Goal: Communication & Community: Share content

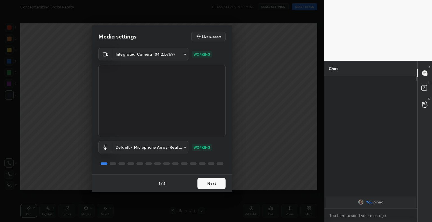
click at [221, 188] on button "Next" at bounding box center [212, 183] width 28 height 11
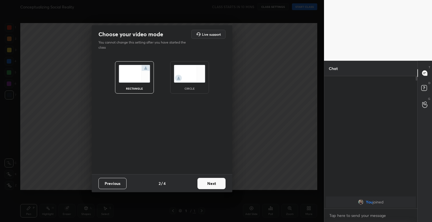
click at [221, 188] on button "Next" at bounding box center [212, 183] width 28 height 11
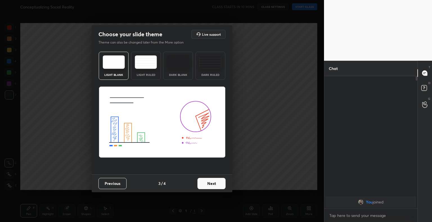
click at [150, 65] on img at bounding box center [146, 62] width 22 height 14
click at [201, 182] on button "Next" at bounding box center [212, 183] width 28 height 11
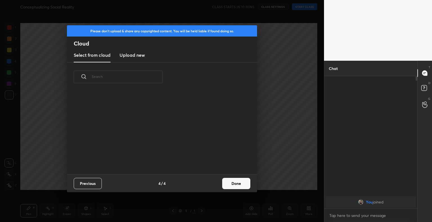
scroll to position [83, 181]
click at [133, 55] on h3 "Upload new" at bounding box center [132, 55] width 25 height 7
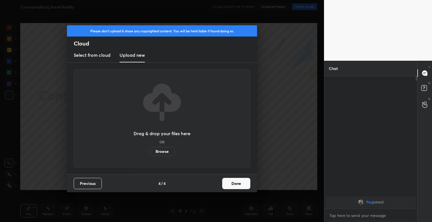
click at [162, 149] on label "Browse" at bounding box center [162, 151] width 25 height 9
click at [150, 149] on input "Browse" at bounding box center [150, 151] width 0 height 9
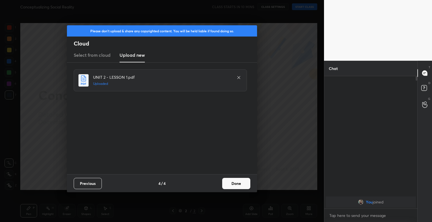
click at [242, 184] on button "Done" at bounding box center [236, 183] width 28 height 11
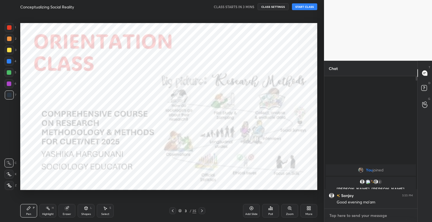
type textarea "x"
click at [347, 218] on textarea at bounding box center [371, 215] width 84 height 9
paste textarea "[URL][DOMAIN_NAME]"
type textarea "[URL][DOMAIN_NAME]"
type textarea "x"
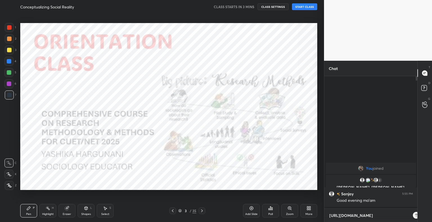
scroll to position [2, 2]
type textarea "[URL][DOMAIN_NAME]"
type textarea "x"
type textarea "[URL][DOMAIN_NAME]"
type textarea "x"
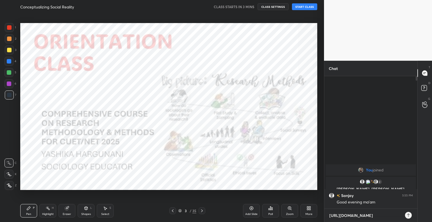
type textarea "[URL][DOMAIN_NAME]"
type textarea "x"
type textarea "[URL][DOMAIN_NAME]"
type textarea "x"
type textarea "[URL][DOMAIN_NAME]"
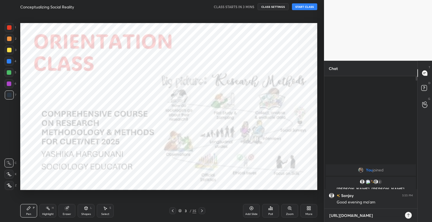
type textarea "x"
type textarea "[URL][DOMAIN_NAME]"
type textarea "x"
type textarea "[URL][DOMAIN_NAME]"
type textarea "x"
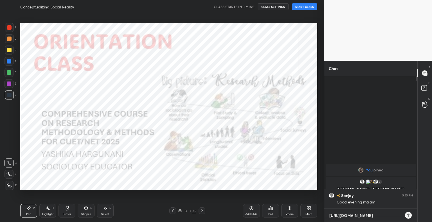
type textarea "[URL][DOMAIN_NAME]"
type textarea "x"
type textarea "[URL][DOMAIN_NAME]"
type textarea "x"
type textarea "[URL][DOMAIN_NAME]"
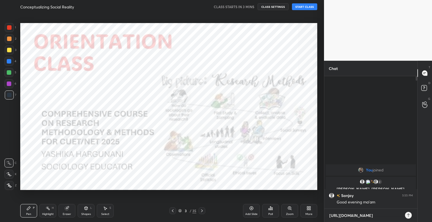
type textarea "x"
type textarea "[URL][DOMAIN_NAME]"
type textarea "x"
type textarea "[URL][DOMAIN_NAME]"
type textarea "x"
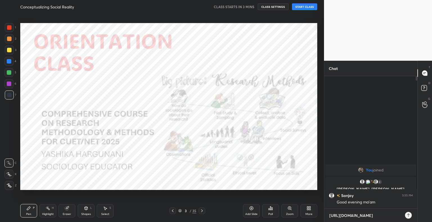
type textarea "[URL][DOMAIN_NAME]"
type textarea "x"
type textarea "[URL][DOMAIN_NAME]"
type textarea "x"
type textarea "[URL][DOMAIN_NAME]"
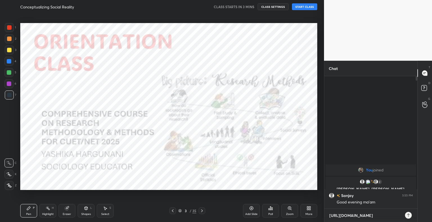
type textarea "x"
type textarea "[URL][DOMAIN_NAME]"
type textarea "x"
type textarea "[URL][DOMAIN_NAME]"
type textarea "x"
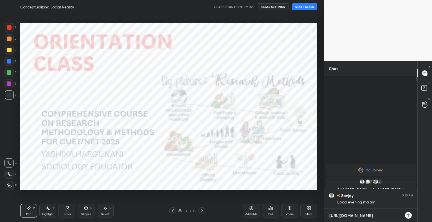
type textarea "[URL][DOMAIN_NAME]"
type textarea "x"
type textarea "[URL]"
type textarea "x"
type textarea "[URL]."
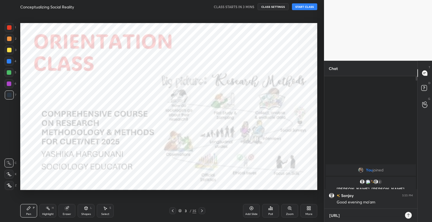
type textarea "x"
type textarea "[URL]"
type textarea "x"
type textarea "https://"
type textarea "x"
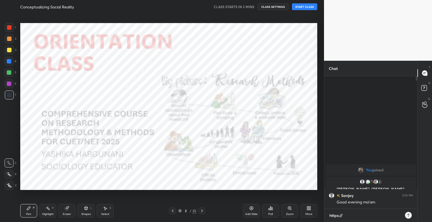
type textarea "https:/"
type textarea "x"
type textarea "https:"
type textarea "x"
type textarea "https"
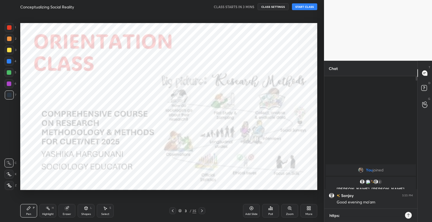
type textarea "x"
type textarea "http"
type textarea "x"
type textarea "htt"
type textarea "x"
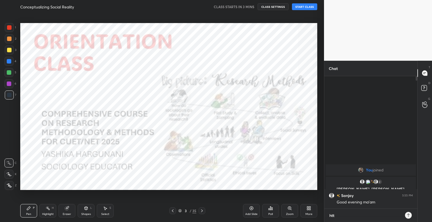
type textarea "ht"
type textarea "x"
type textarea "h"
type textarea "x"
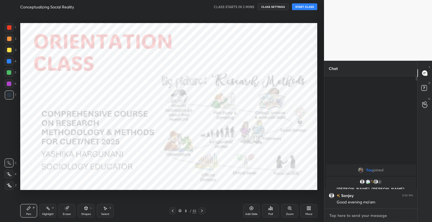
type textarea "J"
type textarea "x"
type textarea "[PERSON_NAME]"
type textarea "x"
type textarea "JOI"
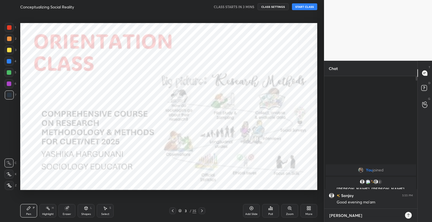
type textarea "x"
type textarea "JOIN"
type textarea "x"
type textarea "JOIN"
type textarea "x"
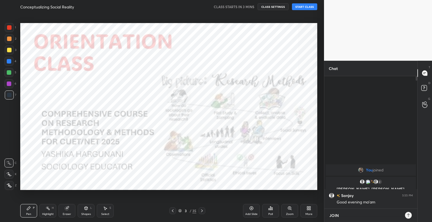
type textarea "JOIN T"
type textarea "x"
type textarea "JOIN TH"
type textarea "x"
type textarea "JOIN THE"
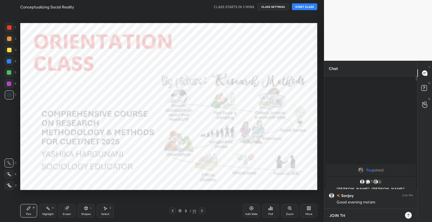
type textarea "x"
type textarea "JOIN THE"
type textarea "x"
type textarea "JOIN THE P"
type textarea "x"
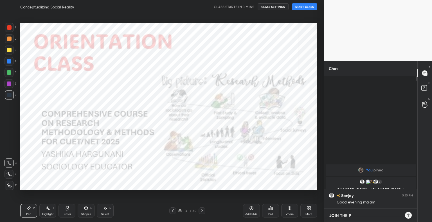
type textarea "JOIN THE PL"
type textarea "x"
type textarea "JOIN THE PLU"
type textarea "x"
type textarea "JOIN THE PLUS"
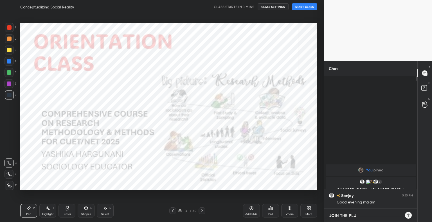
type textarea "x"
type textarea "JOIN THE PLUS"
type textarea "x"
type textarea "JOIN THE PLUS C"
type textarea "x"
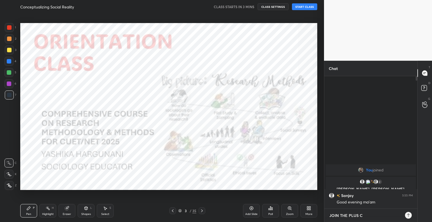
type textarea "JOIN THE PLUS CO"
type textarea "x"
type textarea "JOIN THE PLUS COU"
type textarea "x"
type textarea "JOIN THE PLUS COUR"
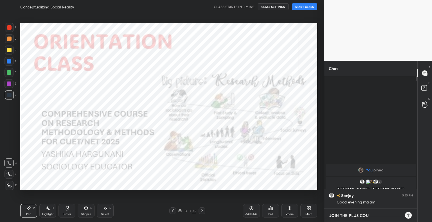
type textarea "x"
type textarea "JOIN THE PLUS COURS"
type textarea "x"
type textarea "JOIN THE PLUS COURSE"
type textarea "x"
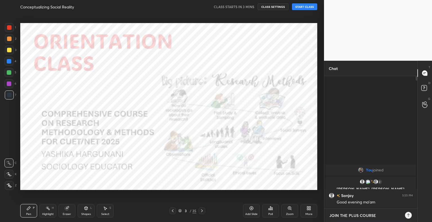
type textarea "JOIN THE PLUS COURSE"
type textarea "x"
type textarea "JOIN THE PLUS COURSE -"
type textarea "x"
type textarea "JOIN THE PLUS COURSE -"
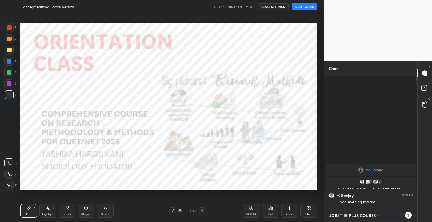
type textarea "x"
paste textarea "[URL][DOMAIN_NAME]"
type textarea "JOIN THE PLUS COURSE - [URL][DOMAIN_NAME]"
type textarea "x"
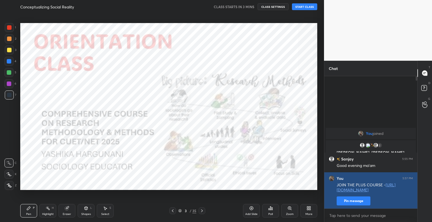
click at [346, 198] on button "Pin message" at bounding box center [354, 201] width 34 height 9
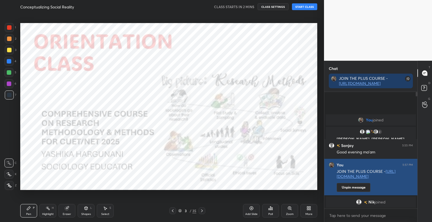
click at [356, 188] on button "Unpin message" at bounding box center [354, 187] width 34 height 9
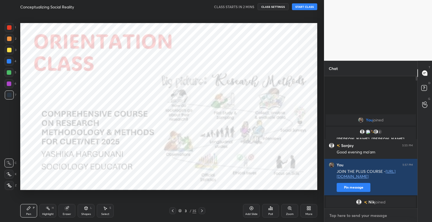
type textarea "x"
click at [346, 216] on textarea at bounding box center [371, 215] width 84 height 9
type textarea "J"
type textarea "x"
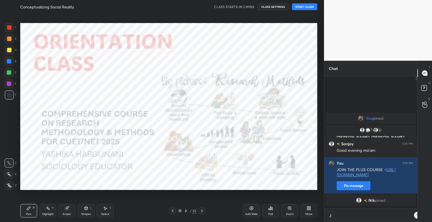
scroll to position [2, 2]
type textarea "[PERSON_NAME]"
type textarea "x"
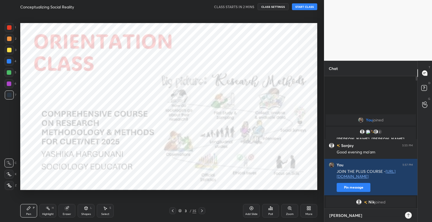
type textarea "JOI"
type textarea "x"
type textarea "JOIN"
type textarea "x"
type textarea "JOIN"
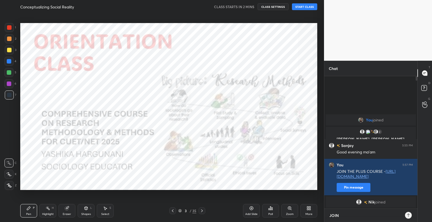
type textarea "x"
type textarea "JOIN T"
type textarea "x"
type textarea "JOIN TH"
type textarea "x"
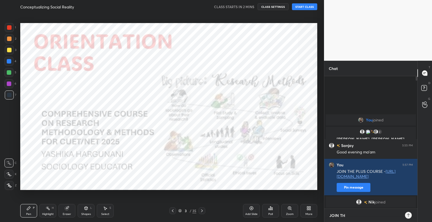
type textarea "JOIN THE"
type textarea "x"
type textarea "JOIN THE"
type textarea "x"
type textarea "JOIN THE P"
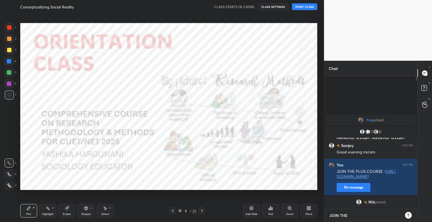
type textarea "x"
type textarea "JOIN THE PL"
type textarea "x"
type textarea "JOIN THE PLU"
type textarea "x"
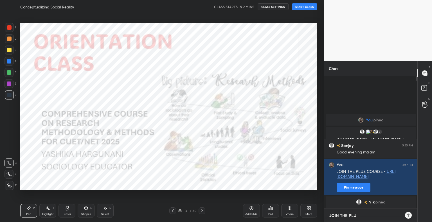
type textarea "JOIN THE PLUS"
type textarea "x"
type textarea "JOIN THE PLUS"
type textarea "x"
type textarea "JOIN THE PLUS G"
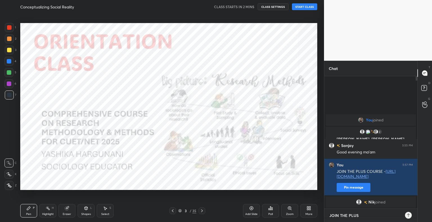
type textarea "x"
type textarea "JOIN THE PLUS GR"
type textarea "x"
type textarea "JOIN THE PLUS GRO"
type textarea "x"
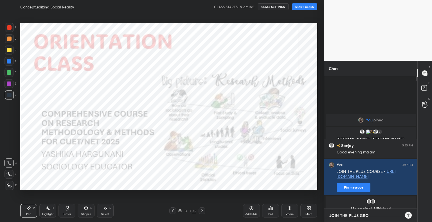
type textarea "JOIN THE PLUS GROU"
type textarea "x"
type textarea "JOIN THE PLUS GROUP"
type textarea "x"
type textarea "JOIN THE PLUS GROUP"
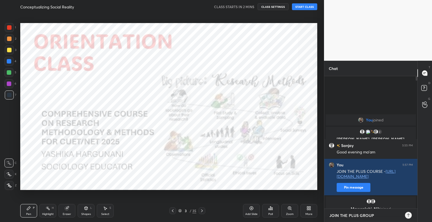
type textarea "x"
type textarea "JOIN THE PLUS GROUP -"
type textarea "x"
type textarea "JOIN THE PLUS GROUP -"
type textarea "x"
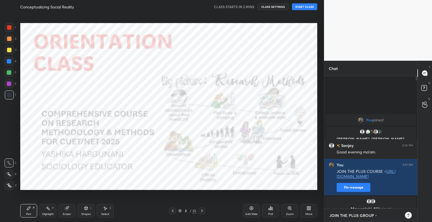
paste textarea "[URL][DOMAIN_NAME]"
type textarea "JOIN THE PLUS GROUP - [URL][DOMAIN_NAME]"
type textarea "x"
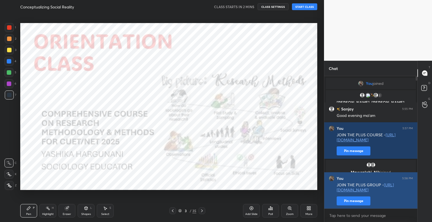
click at [362, 199] on button "Pin message" at bounding box center [354, 201] width 34 height 9
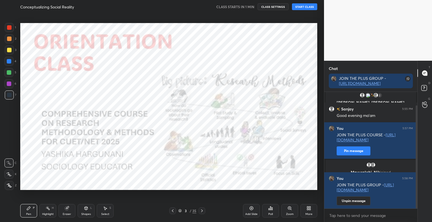
click at [182, 211] on div "3 / 35" at bounding box center [187, 211] width 18 height 5
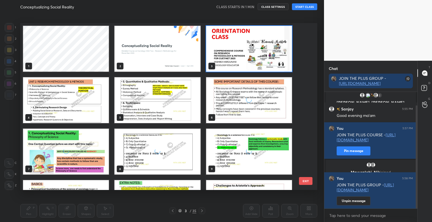
scroll to position [165, 294]
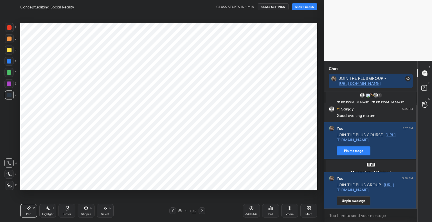
click at [303, 8] on button "START CLASS" at bounding box center [304, 6] width 25 height 7
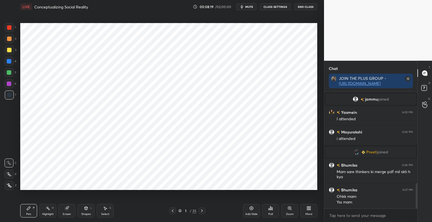
scroll to position [420, 0]
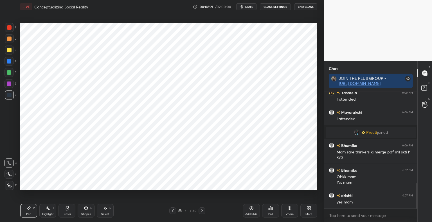
click at [84, 214] on div "Shapes" at bounding box center [86, 214] width 10 height 3
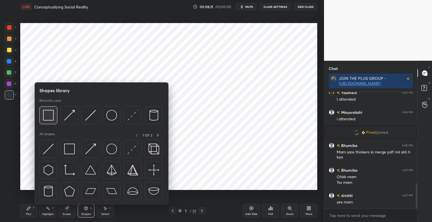
click at [50, 118] on img at bounding box center [48, 115] width 11 height 11
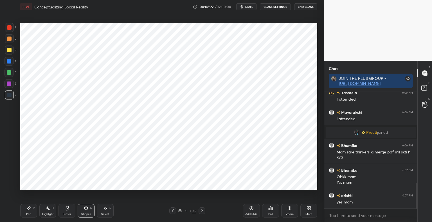
click at [9, 31] on div at bounding box center [9, 27] width 9 height 9
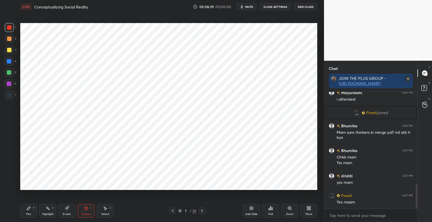
click at [89, 215] on div "Shapes" at bounding box center [86, 214] width 10 height 3
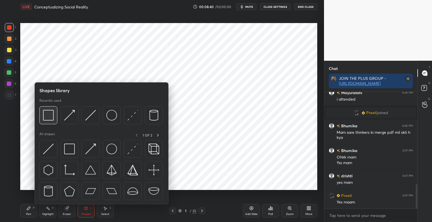
click at [53, 115] on img at bounding box center [48, 115] width 11 height 11
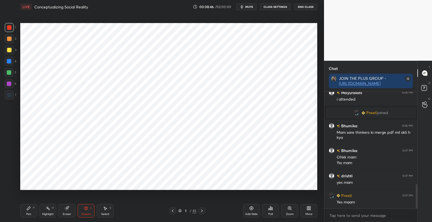
click at [30, 214] on div "Pen" at bounding box center [28, 214] width 5 height 3
click at [11, 177] on div at bounding box center [9, 174] width 9 height 9
click at [11, 98] on div at bounding box center [9, 95] width 9 height 9
click at [88, 208] on icon at bounding box center [86, 208] width 5 height 5
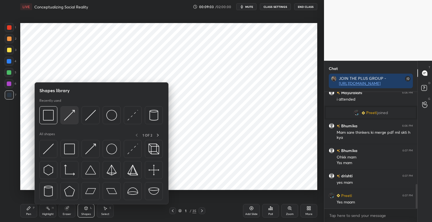
click at [74, 119] on img at bounding box center [69, 115] width 11 height 11
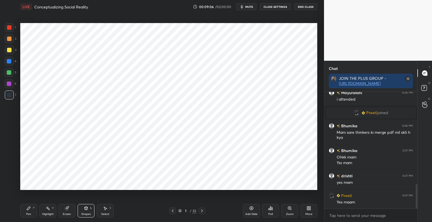
click at [33, 209] on div "P" at bounding box center [34, 208] width 2 height 3
click at [9, 30] on div at bounding box center [9, 27] width 9 height 9
click at [10, 62] on div at bounding box center [9, 61] width 5 height 5
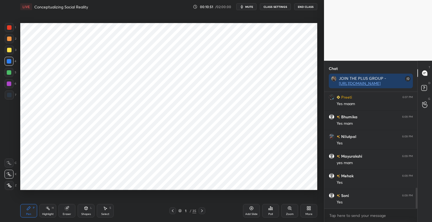
scroll to position [558, 0]
click at [88, 212] on div "Shapes L" at bounding box center [86, 211] width 17 height 14
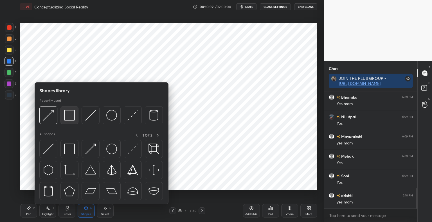
click at [69, 117] on img at bounding box center [69, 115] width 11 height 11
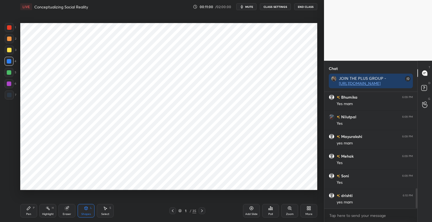
scroll to position [578, 0]
click at [12, 96] on div at bounding box center [9, 95] width 9 height 9
click at [31, 212] on div "Pen P" at bounding box center [28, 211] width 17 height 14
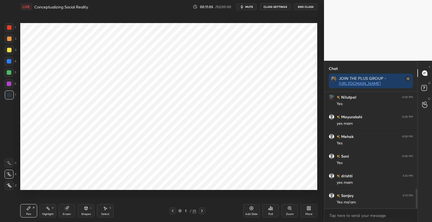
click at [12, 33] on div "1" at bounding box center [10, 28] width 11 height 11
click at [10, 62] on div at bounding box center [9, 61] width 5 height 5
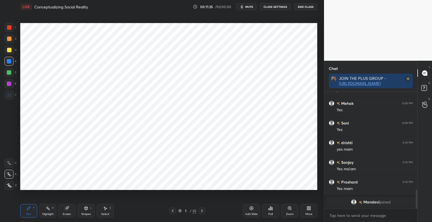
click at [85, 212] on div "Shapes L" at bounding box center [86, 211] width 17 height 14
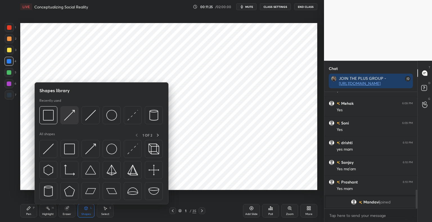
click at [68, 118] on img at bounding box center [69, 115] width 11 height 11
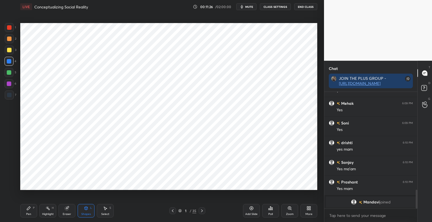
click at [14, 98] on div at bounding box center [9, 95] width 9 height 9
click at [27, 208] on icon at bounding box center [28, 208] width 5 height 5
click at [10, 28] on div at bounding box center [9, 27] width 5 height 5
click at [65, 212] on div "Eraser" at bounding box center [67, 211] width 17 height 14
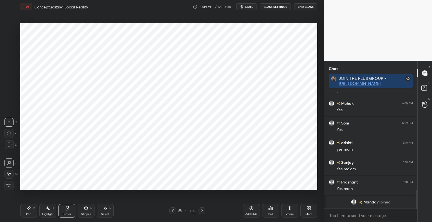
click at [24, 210] on div "Pen P" at bounding box center [28, 211] width 17 height 14
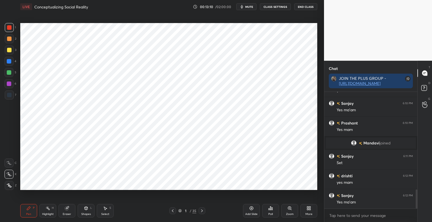
scroll to position [615, 0]
click at [203, 211] on icon at bounding box center [202, 211] width 5 height 5
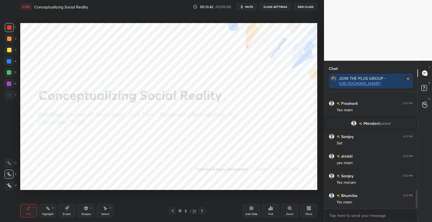
click at [11, 95] on div at bounding box center [9, 95] width 5 height 5
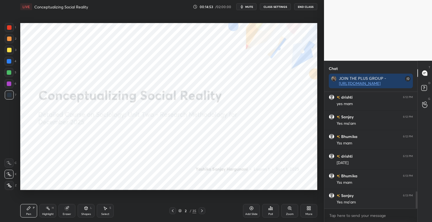
scroll to position [694, 0]
click at [251, 211] on div "Add Slide" at bounding box center [251, 211] width 17 height 14
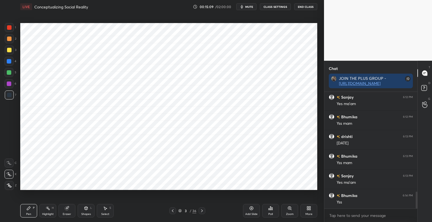
click at [87, 210] on icon at bounding box center [86, 208] width 5 height 5
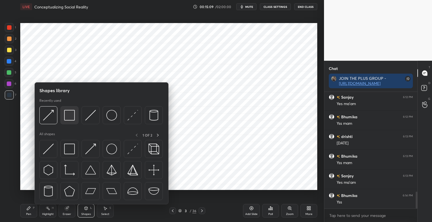
click at [72, 118] on img at bounding box center [69, 115] width 11 height 11
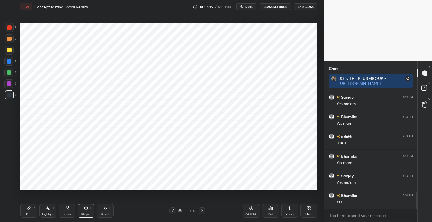
click at [10, 29] on div at bounding box center [9, 27] width 5 height 5
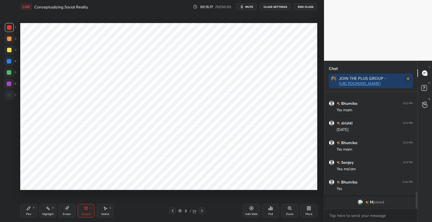
click at [32, 214] on div "Pen P" at bounding box center [28, 211] width 17 height 14
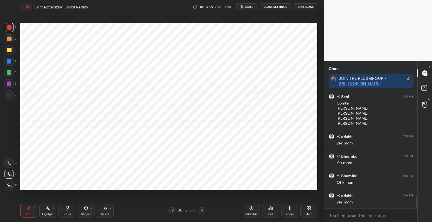
scroll to position [982, 0]
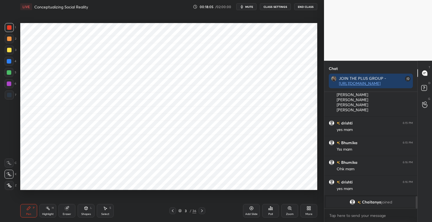
click at [10, 96] on div at bounding box center [9, 95] width 5 height 5
click at [83, 210] on div "Shapes L" at bounding box center [86, 211] width 17 height 14
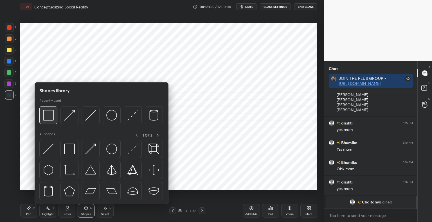
click at [52, 118] on img at bounding box center [48, 115] width 11 height 11
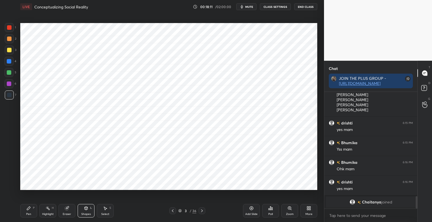
click at [33, 208] on div "Pen P" at bounding box center [28, 211] width 17 height 14
click at [10, 30] on div at bounding box center [9, 27] width 5 height 5
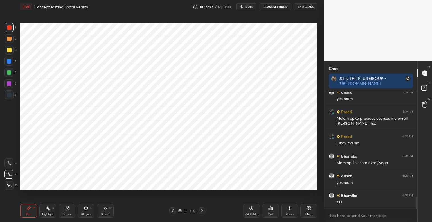
scroll to position [1095, 0]
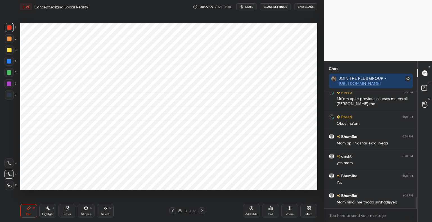
click at [203, 209] on icon at bounding box center [202, 211] width 5 height 5
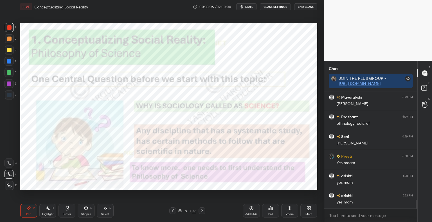
scroll to position [1465, 0]
click at [179, 212] on icon at bounding box center [180, 212] width 3 height 1
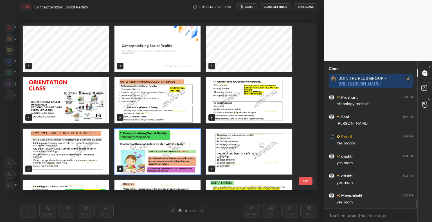
scroll to position [165, 294]
click at [157, 100] on img "grid" at bounding box center [158, 100] width 86 height 46
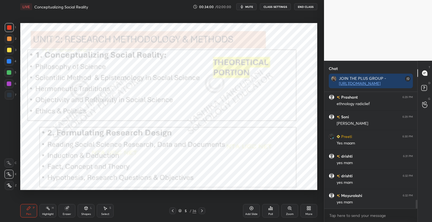
scroll to position [1478, 0]
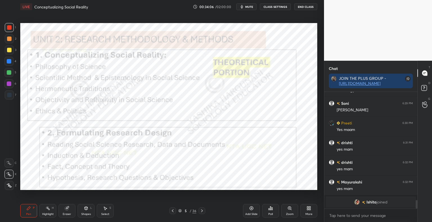
click at [85, 212] on div "Shapes L" at bounding box center [86, 211] width 17 height 14
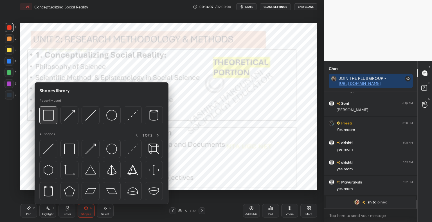
click at [53, 114] on img at bounding box center [48, 115] width 11 height 11
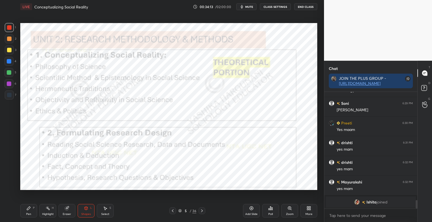
click at [252, 211] on div "Add Slide" at bounding box center [251, 211] width 17 height 14
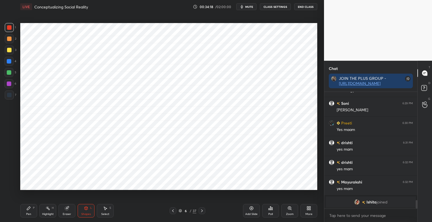
click at [30, 211] on div "Pen P" at bounding box center [28, 211] width 17 height 14
click at [13, 96] on div at bounding box center [9, 95] width 9 height 9
click at [91, 213] on div "Shapes L" at bounding box center [86, 211] width 17 height 14
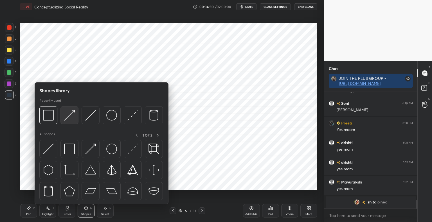
click at [70, 119] on img at bounding box center [69, 115] width 11 height 11
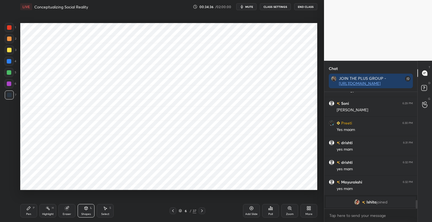
click at [9, 62] on div at bounding box center [9, 61] width 5 height 5
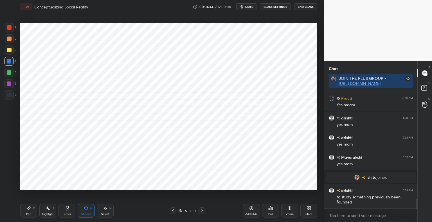
click at [26, 210] on div "Pen P" at bounding box center [28, 211] width 17 height 14
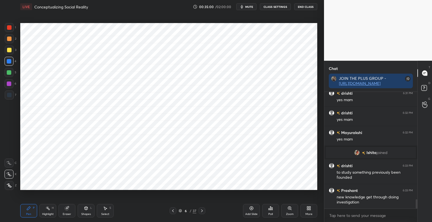
click at [10, 27] on div at bounding box center [9, 27] width 5 height 5
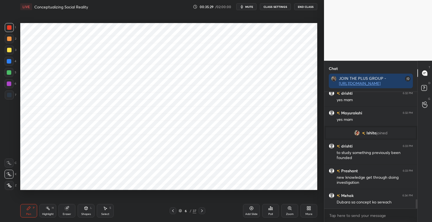
scroll to position [1401, 0]
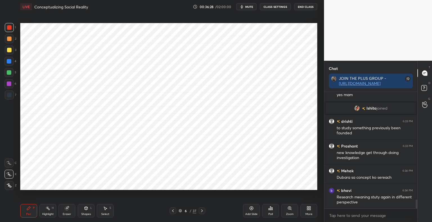
click at [66, 215] on div "Eraser" at bounding box center [67, 214] width 8 height 3
click at [9, 173] on icon at bounding box center [9, 174] width 5 height 5
click at [29, 208] on icon at bounding box center [28, 208] width 3 height 3
click at [90, 212] on div "Shapes L" at bounding box center [86, 211] width 17 height 14
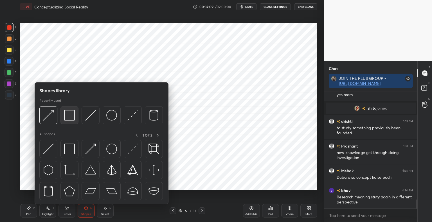
click at [72, 118] on img at bounding box center [69, 115] width 11 height 11
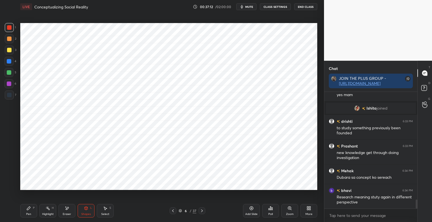
click at [10, 94] on div at bounding box center [9, 95] width 5 height 5
click at [30, 209] on icon at bounding box center [28, 208] width 5 height 5
click at [89, 212] on div "Shapes L" at bounding box center [86, 211] width 17 height 14
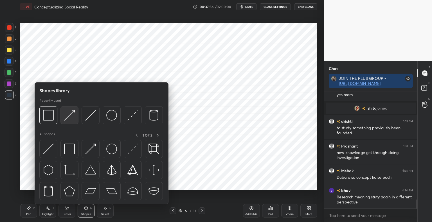
click at [71, 115] on img at bounding box center [69, 115] width 11 height 11
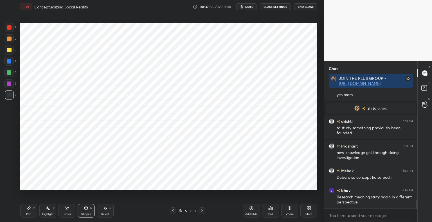
click at [33, 209] on div "P" at bounding box center [34, 208] width 2 height 3
click at [10, 28] on div at bounding box center [9, 27] width 5 height 5
click at [10, 61] on div at bounding box center [9, 61] width 5 height 5
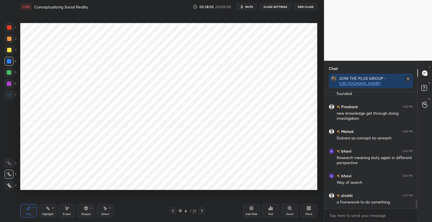
scroll to position [1461, 0]
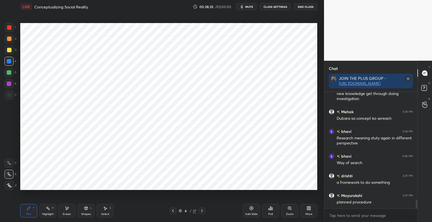
click at [10, 74] on div at bounding box center [9, 72] width 5 height 5
click at [10, 96] on div at bounding box center [9, 95] width 5 height 5
click at [8, 85] on div at bounding box center [9, 84] width 5 height 5
click at [173, 210] on icon at bounding box center [173, 211] width 5 height 5
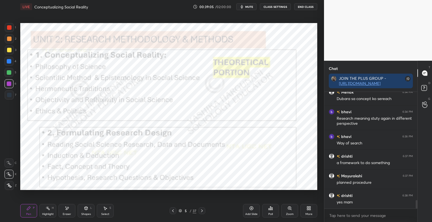
scroll to position [1500, 0]
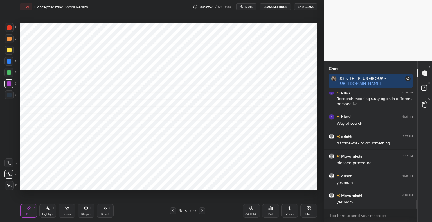
click at [248, 210] on div "Add Slide" at bounding box center [251, 211] width 17 height 14
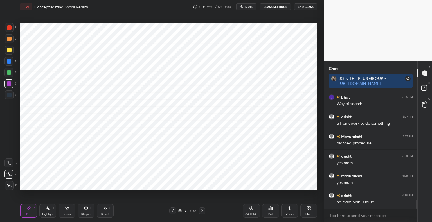
click at [85, 214] on div "Shapes" at bounding box center [86, 214] width 10 height 3
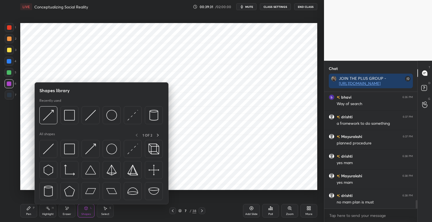
scroll to position [1533, 0]
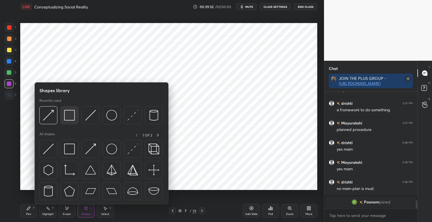
click at [71, 116] on img at bounding box center [69, 115] width 11 height 11
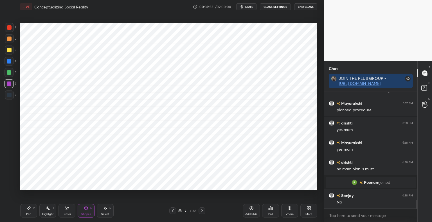
scroll to position [1495, 0]
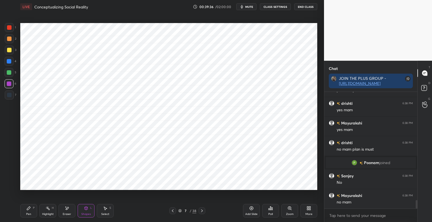
click at [32, 211] on div "Pen P" at bounding box center [28, 211] width 17 height 14
click at [12, 96] on div at bounding box center [9, 95] width 9 height 9
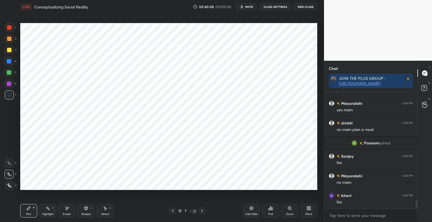
scroll to position [1535, 0]
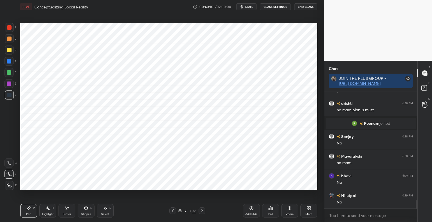
click at [11, 28] on div at bounding box center [9, 27] width 5 height 5
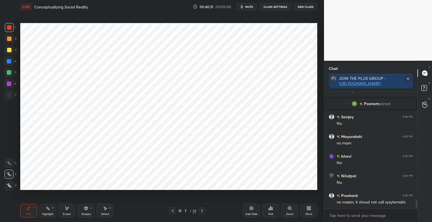
click at [89, 214] on div "Shapes" at bounding box center [86, 214] width 10 height 3
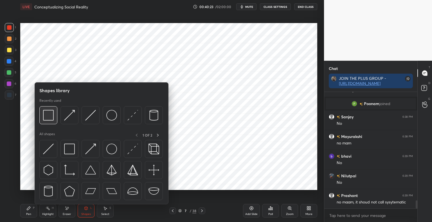
click at [50, 117] on img at bounding box center [48, 115] width 11 height 11
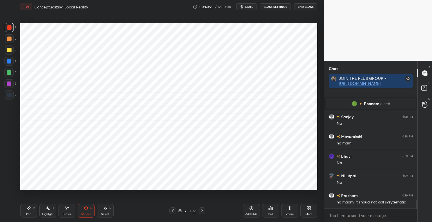
click at [9, 61] on div at bounding box center [9, 61] width 5 height 5
click at [28, 210] on icon at bounding box center [28, 208] width 3 height 3
click at [10, 25] on div at bounding box center [9, 27] width 9 height 9
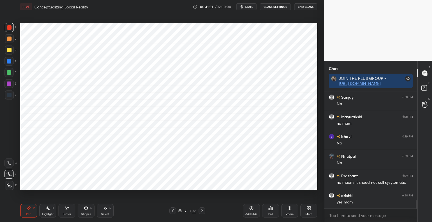
click at [203, 209] on icon at bounding box center [202, 211] width 5 height 5
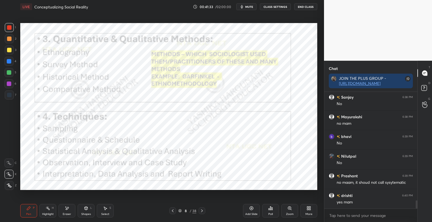
click at [203, 209] on icon at bounding box center [202, 211] width 5 height 5
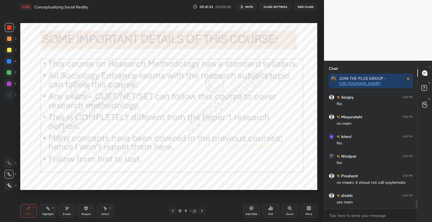
scroll to position [1594, 0]
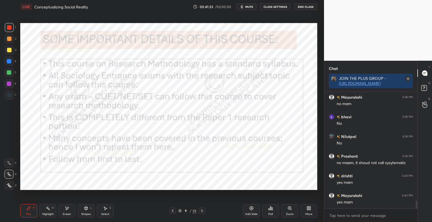
click at [203, 209] on icon at bounding box center [202, 211] width 5 height 5
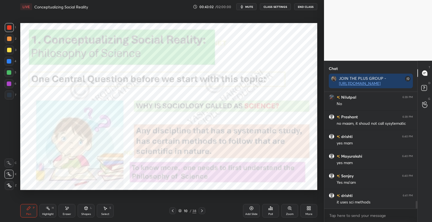
scroll to position [1658, 0]
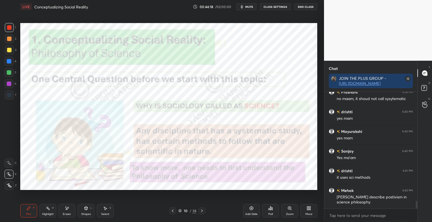
click at [10, 62] on div at bounding box center [9, 61] width 5 height 5
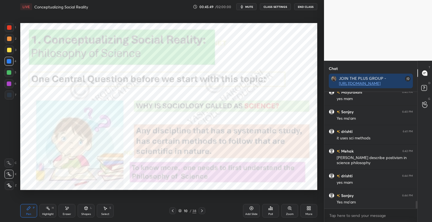
scroll to position [1717, 0]
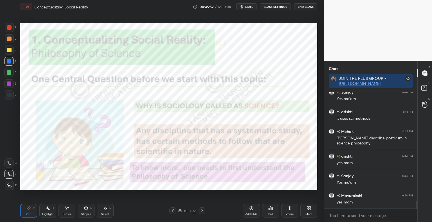
click at [252, 211] on div "Add Slide" at bounding box center [251, 211] width 17 height 14
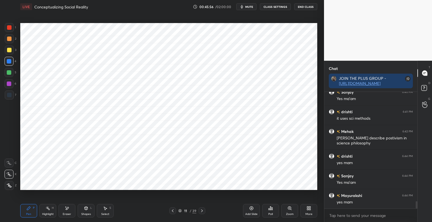
click at [86, 214] on div "Shapes" at bounding box center [86, 214] width 10 height 3
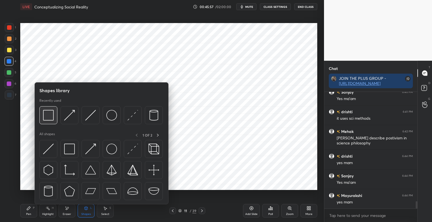
click at [51, 118] on img at bounding box center [48, 115] width 11 height 11
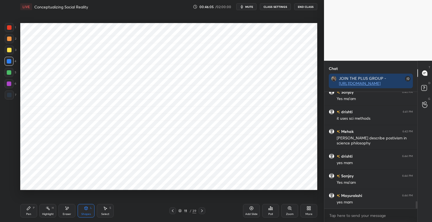
click at [12, 95] on div at bounding box center [9, 95] width 9 height 9
click at [29, 211] on div "Pen P" at bounding box center [28, 211] width 17 height 14
click at [83, 213] on div "Shapes" at bounding box center [86, 214] width 10 height 3
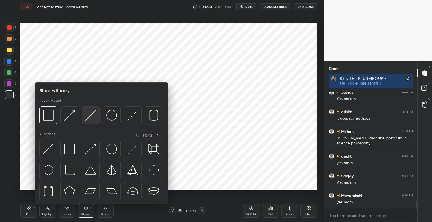
click at [93, 114] on img at bounding box center [90, 115] width 11 height 11
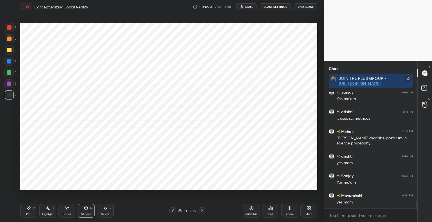
scroll to position [1731, 0]
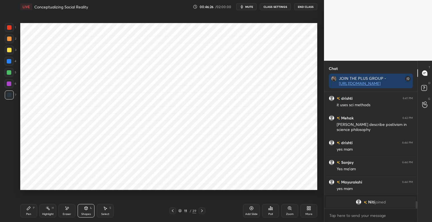
click at [84, 212] on div "Shapes L" at bounding box center [86, 211] width 17 height 14
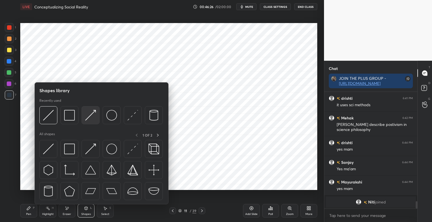
click at [88, 115] on img at bounding box center [90, 115] width 11 height 11
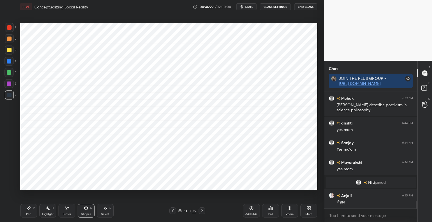
scroll to position [1657, 0]
click at [30, 213] on div "Pen" at bounding box center [28, 214] width 5 height 3
click at [10, 28] on div at bounding box center [9, 27] width 5 height 5
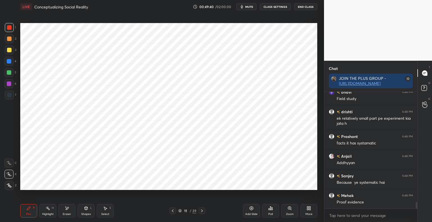
scroll to position [2003, 0]
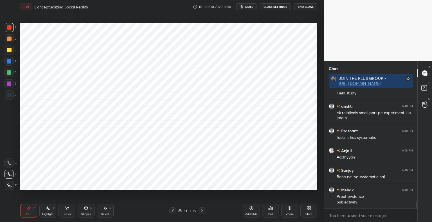
click at [10, 97] on div at bounding box center [9, 95] width 5 height 5
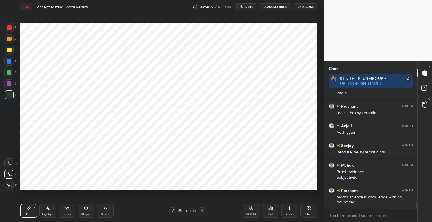
scroll to position [2047, 0]
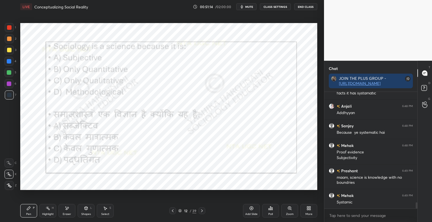
click at [270, 212] on div "Poll" at bounding box center [270, 211] width 17 height 14
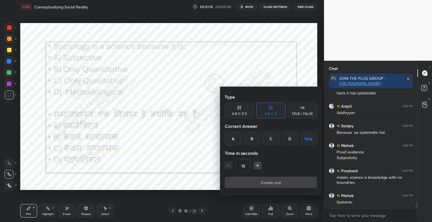
click at [288, 142] on div "D" at bounding box center [290, 139] width 17 height 14
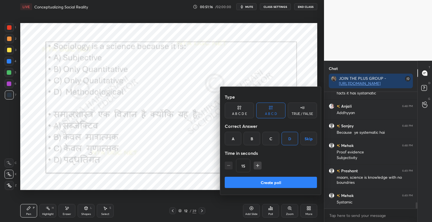
click at [272, 186] on button "Create poll" at bounding box center [271, 182] width 92 height 11
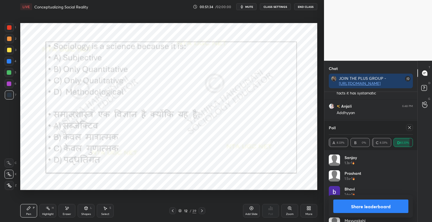
scroll to position [2096, 0]
click at [375, 203] on button "Share leaderboard" at bounding box center [370, 207] width 75 height 14
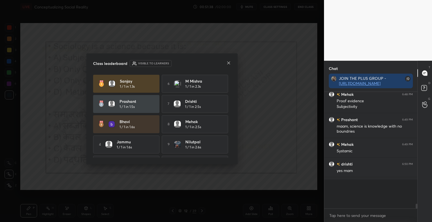
scroll to position [127, 91]
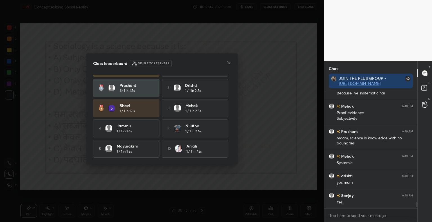
click at [227, 64] on icon at bounding box center [229, 63] width 5 height 5
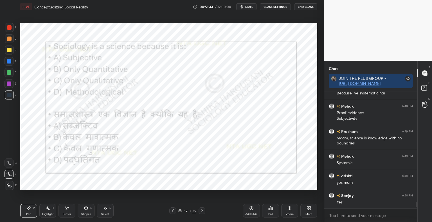
click at [204, 211] on icon at bounding box center [202, 211] width 5 height 5
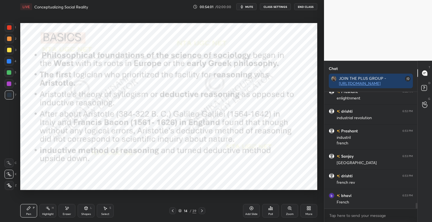
scroll to position [2309, 0]
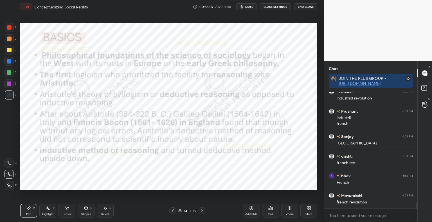
click at [88, 212] on div "Shapes L" at bounding box center [86, 211] width 17 height 14
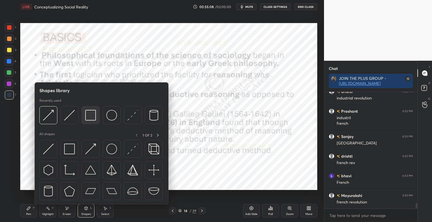
click at [91, 113] on img at bounding box center [90, 115] width 11 height 11
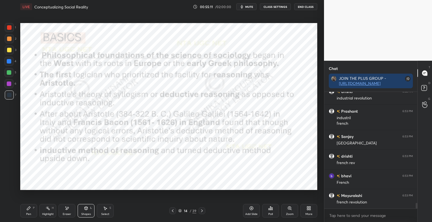
click at [10, 28] on div at bounding box center [9, 27] width 5 height 5
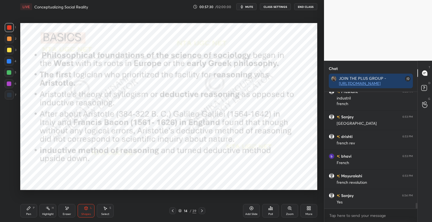
click at [32, 211] on div "Pen P" at bounding box center [28, 211] width 17 height 14
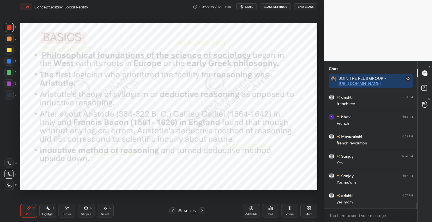
scroll to position [2388, 0]
click at [202, 211] on icon at bounding box center [202, 211] width 5 height 5
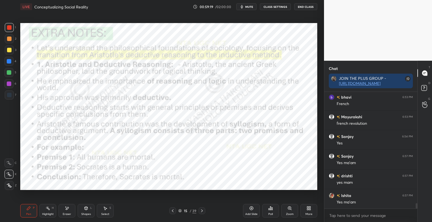
click at [87, 213] on div "Shapes" at bounding box center [86, 214] width 10 height 3
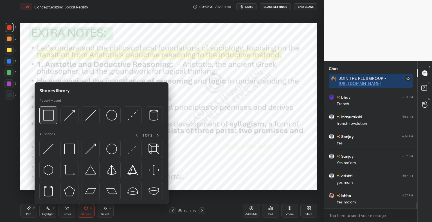
click at [48, 115] on img at bounding box center [48, 115] width 11 height 11
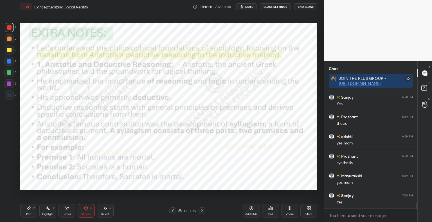
scroll to position [2526, 0]
click at [199, 211] on div at bounding box center [202, 211] width 7 height 7
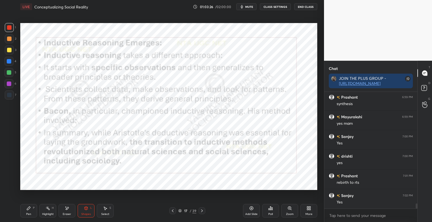
scroll to position [2585, 0]
click at [86, 214] on div "Shapes" at bounding box center [86, 214] width 10 height 3
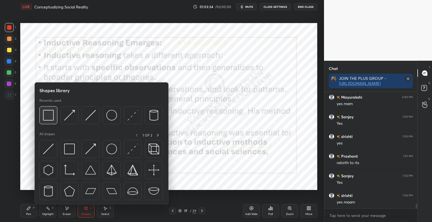
click at [51, 118] on img at bounding box center [48, 115] width 11 height 11
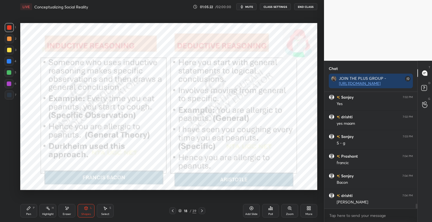
scroll to position [2683, 0]
click at [86, 212] on div "Shapes L" at bounding box center [86, 211] width 17 height 14
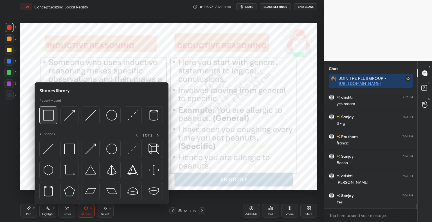
click at [48, 119] on img at bounding box center [48, 115] width 11 height 11
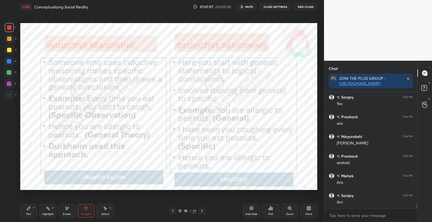
scroll to position [2801, 0]
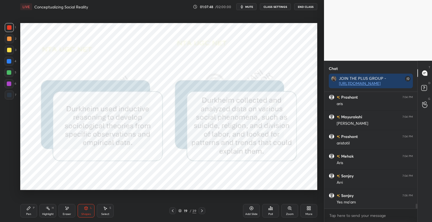
click at [12, 61] on div at bounding box center [9, 61] width 9 height 9
click at [28, 211] on div "Pen P" at bounding box center [28, 211] width 17 height 14
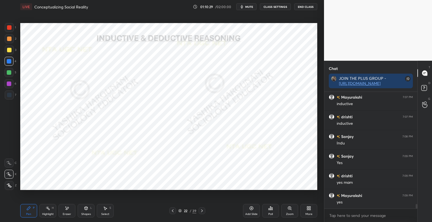
scroll to position [2959, 0]
click at [84, 216] on div "Shapes" at bounding box center [86, 214] width 10 height 3
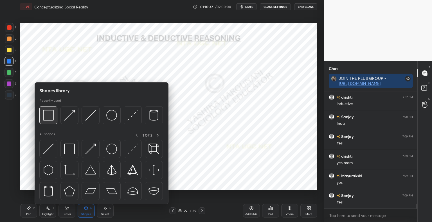
click at [45, 115] on img at bounding box center [48, 115] width 11 height 11
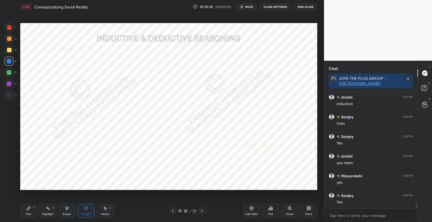
click at [13, 96] on div at bounding box center [9, 95] width 9 height 9
click at [28, 210] on icon at bounding box center [28, 208] width 3 height 3
click at [86, 214] on div "Shapes" at bounding box center [86, 214] width 10 height 3
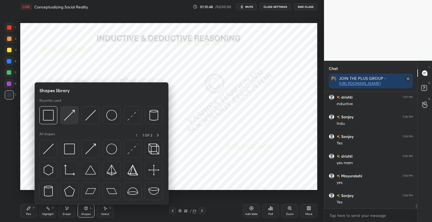
click at [71, 115] on img at bounding box center [69, 115] width 11 height 11
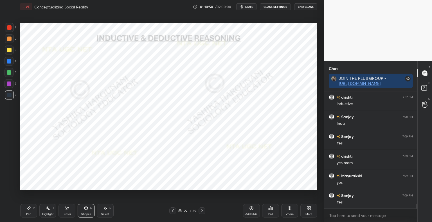
click at [11, 28] on div at bounding box center [9, 27] width 5 height 5
click at [11, 95] on div at bounding box center [9, 95] width 5 height 5
click at [87, 208] on icon at bounding box center [86, 208] width 3 height 3
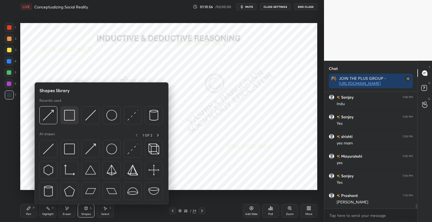
click at [66, 113] on img at bounding box center [69, 115] width 11 height 11
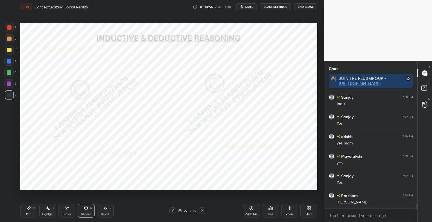
click at [12, 62] on div at bounding box center [9, 61] width 9 height 9
click at [28, 213] on div "Pen" at bounding box center [28, 214] width 5 height 3
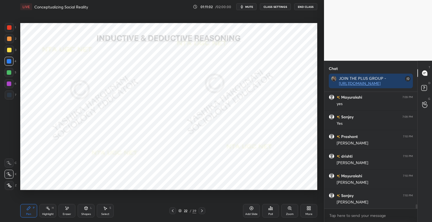
click at [10, 96] on div at bounding box center [9, 95] width 5 height 5
click at [85, 209] on icon at bounding box center [86, 208] width 3 height 3
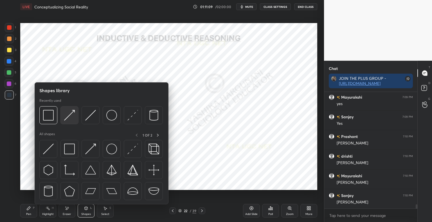
click at [74, 119] on img at bounding box center [69, 115] width 11 height 11
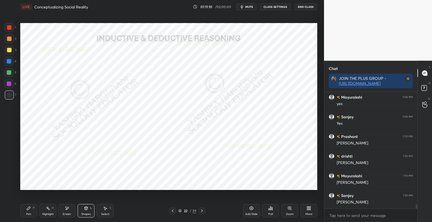
click at [11, 28] on div at bounding box center [9, 27] width 5 height 5
click at [11, 98] on div at bounding box center [9, 95] width 9 height 9
click at [89, 210] on div "Shapes L" at bounding box center [86, 211] width 17 height 14
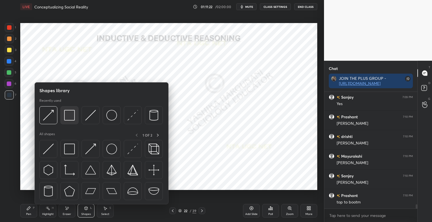
click at [68, 117] on img at bounding box center [69, 115] width 11 height 11
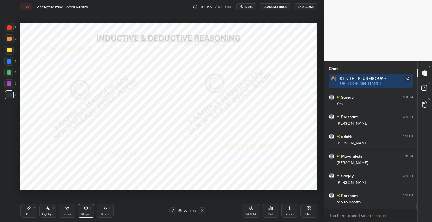
click at [11, 64] on div at bounding box center [9, 61] width 5 height 5
click at [29, 210] on icon at bounding box center [28, 208] width 5 height 5
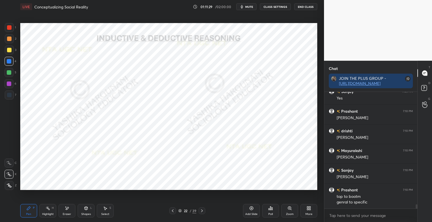
scroll to position [3083, 0]
click at [10, 96] on div at bounding box center [9, 95] width 5 height 5
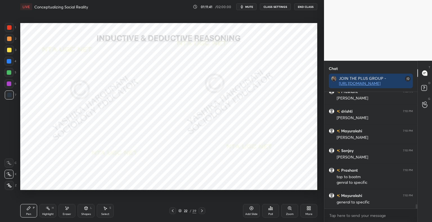
scroll to position [3102, 0]
click at [91, 218] on div "Shapes L" at bounding box center [86, 211] width 17 height 14
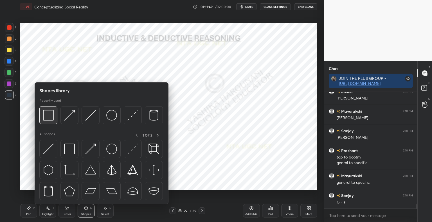
click at [49, 114] on img at bounding box center [48, 115] width 11 height 11
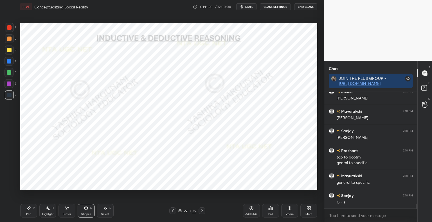
click at [12, 62] on div at bounding box center [9, 61] width 9 height 9
click at [33, 211] on div "Pen P" at bounding box center [28, 211] width 17 height 14
click at [11, 98] on div at bounding box center [9, 95] width 9 height 9
click at [91, 211] on div "Shapes L" at bounding box center [86, 211] width 17 height 14
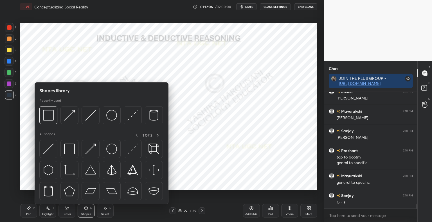
scroll to position [3122, 0]
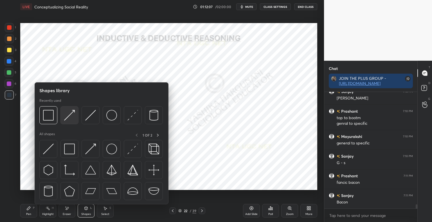
click at [73, 115] on img at bounding box center [69, 115] width 11 height 11
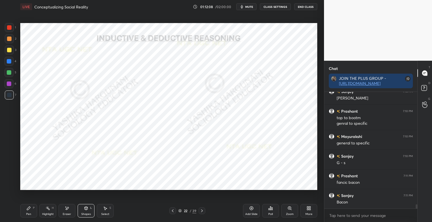
scroll to position [3162, 0]
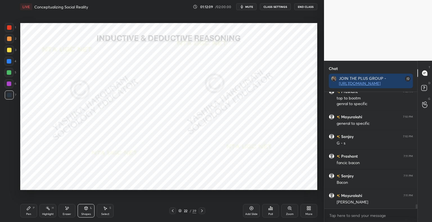
click at [8, 29] on div at bounding box center [9, 27] width 5 height 5
click at [84, 211] on div "Shapes L" at bounding box center [86, 211] width 17 height 14
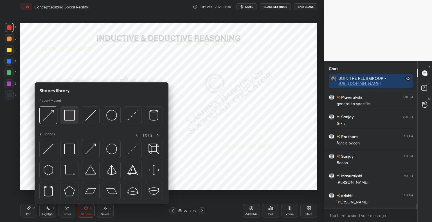
click at [69, 115] on img at bounding box center [69, 115] width 11 height 11
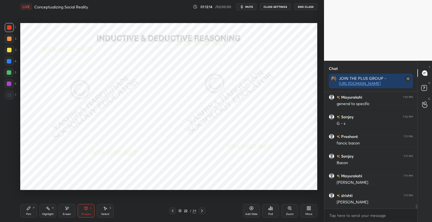
click at [7, 61] on div at bounding box center [9, 61] width 5 height 5
click at [29, 212] on div "Pen P" at bounding box center [28, 211] width 17 height 14
click at [9, 96] on div at bounding box center [9, 95] width 5 height 5
click at [88, 212] on div "Shapes L" at bounding box center [86, 211] width 17 height 14
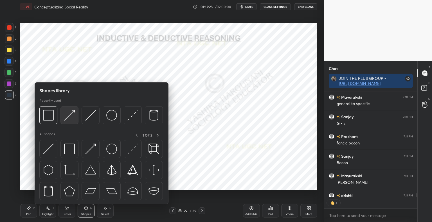
scroll to position [3212, 0]
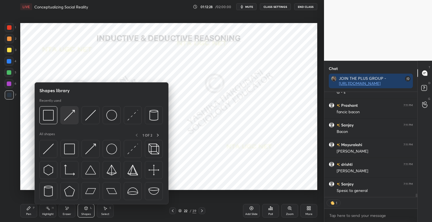
click at [72, 115] on img at bounding box center [69, 115] width 11 height 11
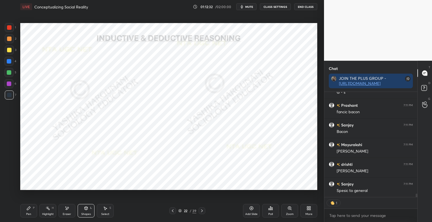
click at [89, 210] on div "Shapes L" at bounding box center [86, 211] width 17 height 14
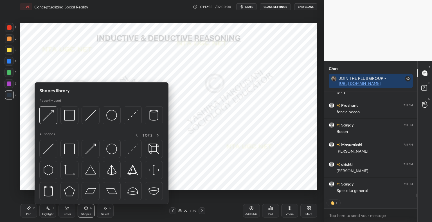
scroll to position [115, 91]
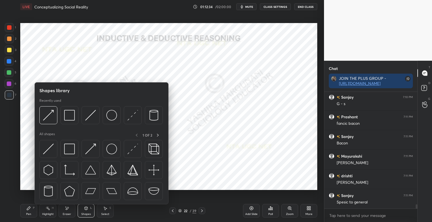
click at [10, 62] on div at bounding box center [9, 61] width 5 height 5
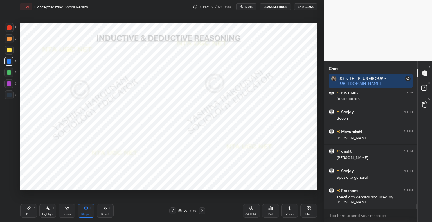
scroll to position [3245, 0]
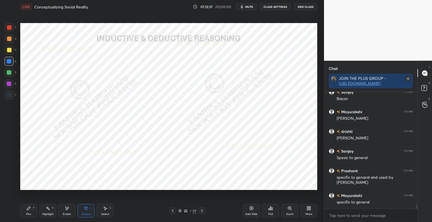
click at [68, 213] on div "Eraser" at bounding box center [67, 214] width 8 height 3
click at [87, 209] on icon at bounding box center [86, 208] width 3 height 3
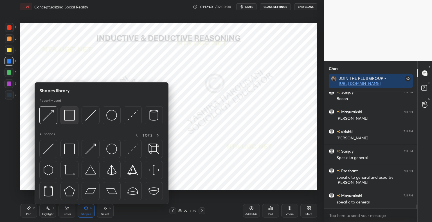
click at [71, 115] on img at bounding box center [69, 115] width 11 height 11
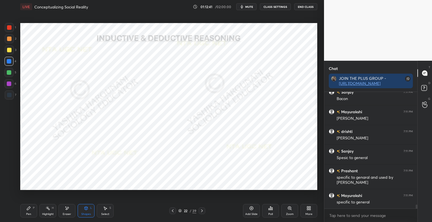
scroll to position [3265, 0]
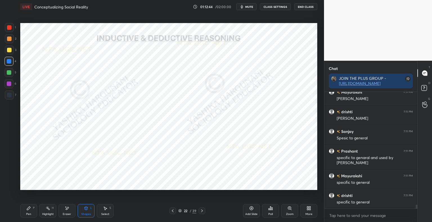
click at [30, 212] on div "Pen P" at bounding box center [28, 211] width 17 height 14
click at [11, 96] on div at bounding box center [9, 95] width 5 height 5
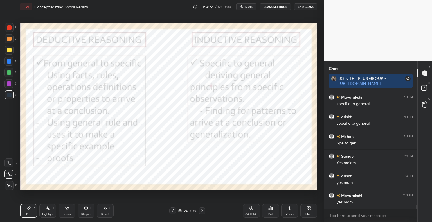
scroll to position [3364, 0]
click at [12, 28] on div at bounding box center [9, 27] width 9 height 9
click at [202, 210] on icon at bounding box center [202, 211] width 5 height 5
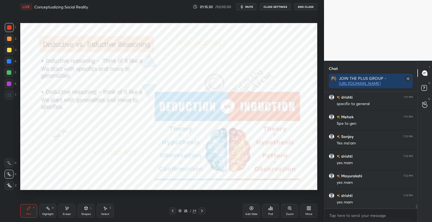
click at [203, 211] on icon at bounding box center [202, 211] width 5 height 5
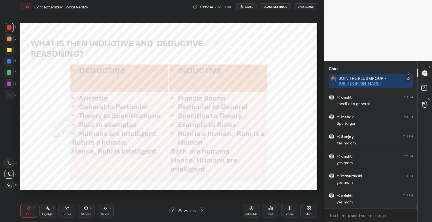
click at [89, 210] on div "Shapes L" at bounding box center [86, 211] width 17 height 14
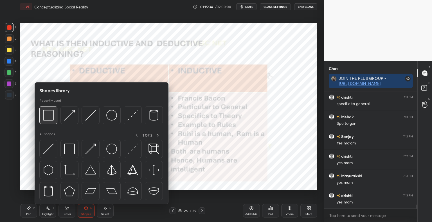
click at [48, 118] on img at bounding box center [48, 115] width 11 height 11
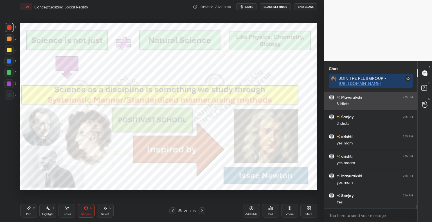
scroll to position [3521, 0]
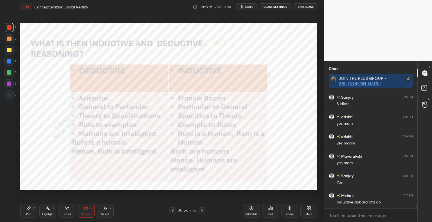
click at [31, 212] on div "Pen P" at bounding box center [28, 211] width 17 height 14
click at [13, 96] on div at bounding box center [9, 95] width 9 height 9
click at [69, 211] on icon at bounding box center [67, 208] width 5 height 5
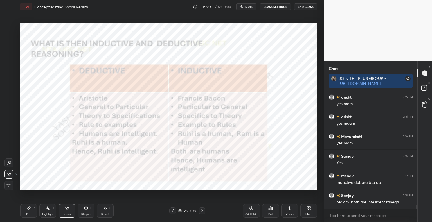
click at [27, 210] on icon at bounding box center [28, 208] width 3 height 3
click at [201, 211] on icon at bounding box center [202, 211] width 2 height 3
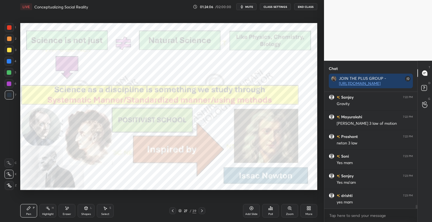
scroll to position [3763, 0]
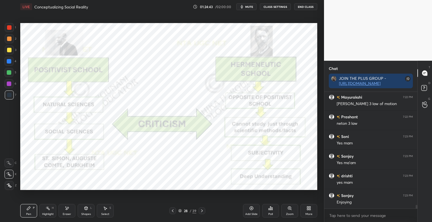
click at [9, 28] on div at bounding box center [9, 27] width 5 height 5
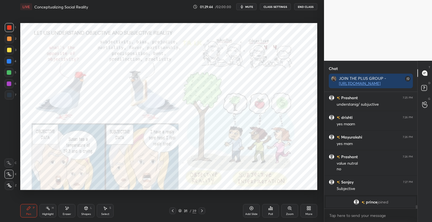
scroll to position [3265, 0]
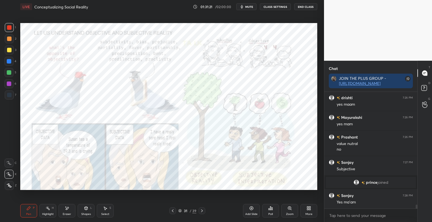
click at [92, 214] on div "Shapes L" at bounding box center [86, 211] width 17 height 14
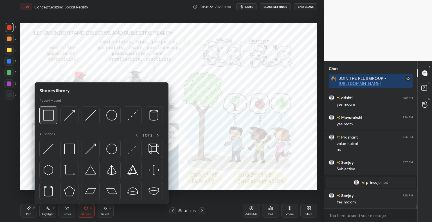
click at [46, 114] on img at bounding box center [48, 115] width 11 height 11
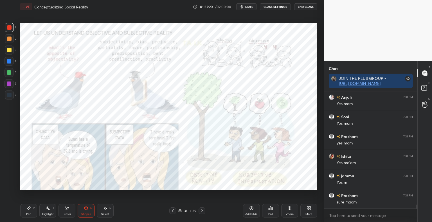
scroll to position [3481, 0]
click at [200, 213] on icon at bounding box center [202, 211] width 5 height 5
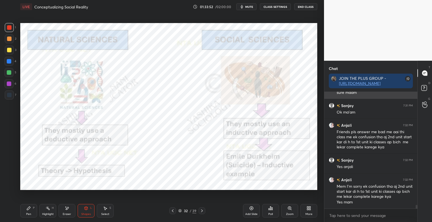
scroll to position [3596, 0]
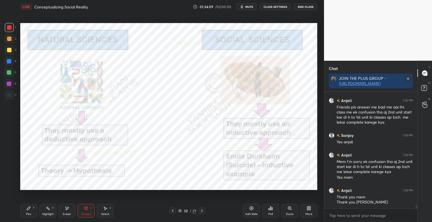
click at [85, 212] on div "Shapes L" at bounding box center [86, 211] width 17 height 14
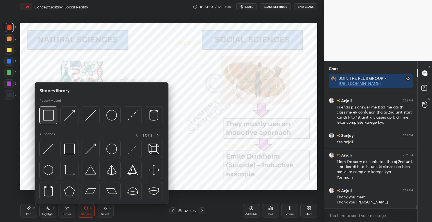
click at [48, 115] on img at bounding box center [48, 115] width 11 height 11
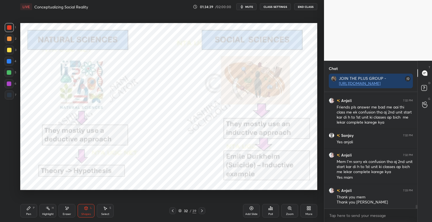
click at [32, 212] on div "Pen P" at bounding box center [28, 211] width 17 height 14
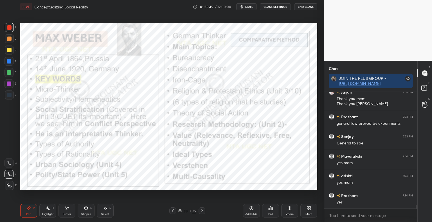
scroll to position [3714, 0]
click at [88, 212] on div "Shapes L" at bounding box center [86, 211] width 17 height 14
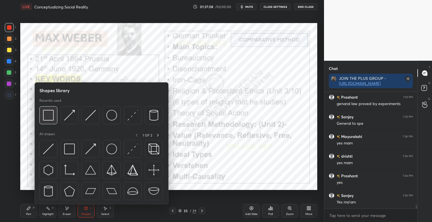
click at [52, 121] on div at bounding box center [48, 115] width 18 height 18
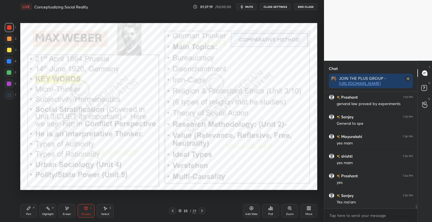
scroll to position [3734, 0]
click at [252, 211] on div "Add Slide" at bounding box center [251, 211] width 17 height 14
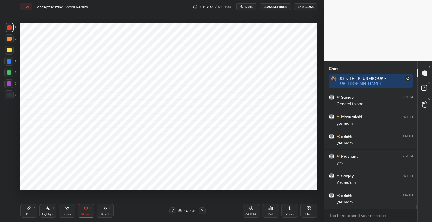
click at [88, 211] on icon at bounding box center [86, 208] width 5 height 5
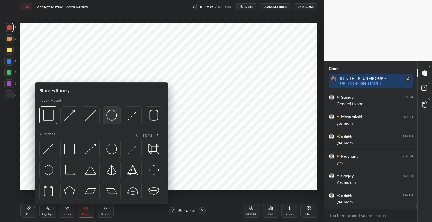
click at [115, 114] on img at bounding box center [111, 115] width 11 height 11
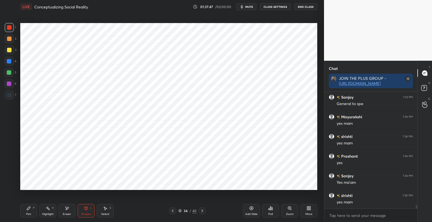
click at [30, 211] on div "Pen P" at bounding box center [28, 211] width 17 height 14
click at [11, 97] on div at bounding box center [9, 95] width 5 height 5
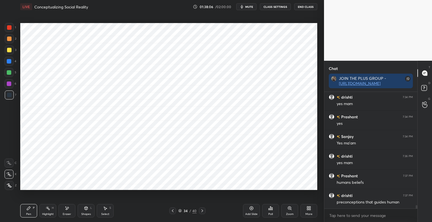
click at [11, 39] on div at bounding box center [9, 39] width 5 height 5
click at [87, 209] on icon at bounding box center [86, 208] width 3 height 3
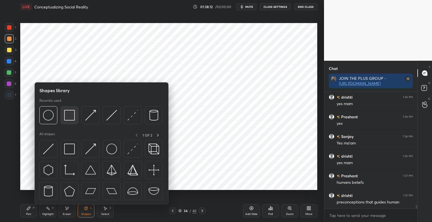
click at [71, 118] on img at bounding box center [69, 115] width 11 height 11
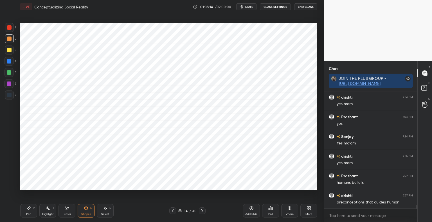
click at [86, 215] on div "Shapes" at bounding box center [86, 214] width 10 height 3
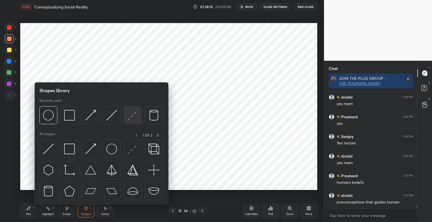
click at [134, 115] on img at bounding box center [132, 115] width 11 height 11
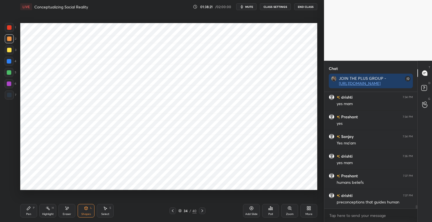
click at [10, 82] on div at bounding box center [9, 84] width 5 height 5
click at [68, 212] on div "Eraser" at bounding box center [67, 211] width 17 height 14
click at [27, 210] on icon at bounding box center [28, 208] width 3 height 3
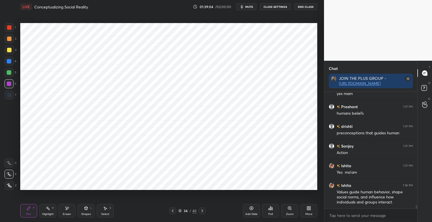
scroll to position [3862, 0]
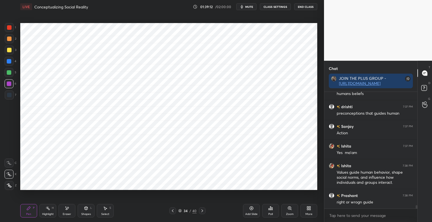
click at [87, 212] on div "Shapes L" at bounding box center [86, 211] width 17 height 14
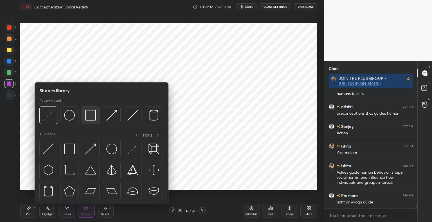
click at [96, 111] on img at bounding box center [90, 115] width 11 height 11
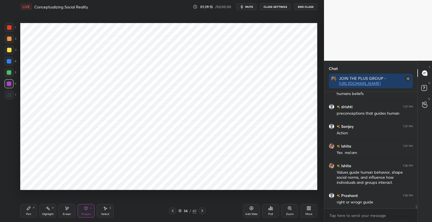
click at [12, 96] on div at bounding box center [9, 95] width 9 height 9
click at [30, 213] on div "Pen" at bounding box center [28, 214] width 5 height 3
click at [8, 29] on div at bounding box center [9, 27] width 5 height 5
click at [86, 213] on div "Shapes" at bounding box center [86, 214] width 10 height 3
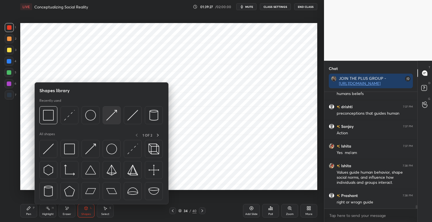
click at [115, 118] on img at bounding box center [111, 115] width 11 height 11
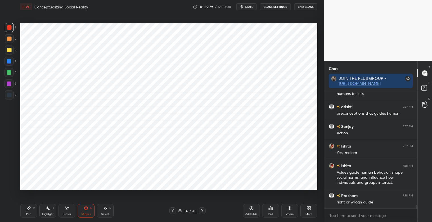
click at [8, 62] on div at bounding box center [9, 61] width 5 height 5
click at [28, 214] on div "Pen" at bounding box center [28, 214] width 5 height 3
click at [88, 214] on div "Shapes" at bounding box center [86, 214] width 10 height 3
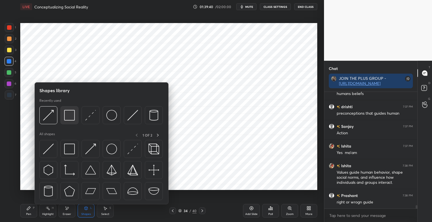
click at [67, 118] on img at bounding box center [69, 115] width 11 height 11
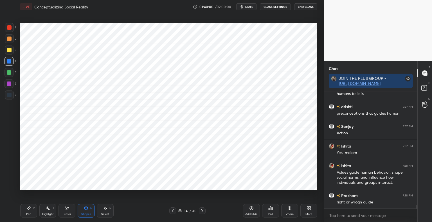
click at [31, 205] on div "Pen P" at bounding box center [28, 211] width 17 height 14
click at [8, 95] on div at bounding box center [9, 95] width 5 height 5
click at [86, 212] on div "Shapes L" at bounding box center [86, 211] width 17 height 14
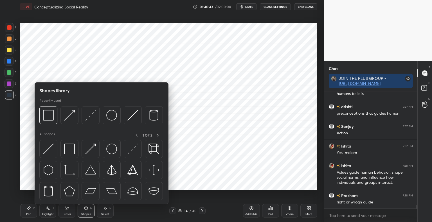
click at [9, 27] on div at bounding box center [9, 27] width 5 height 5
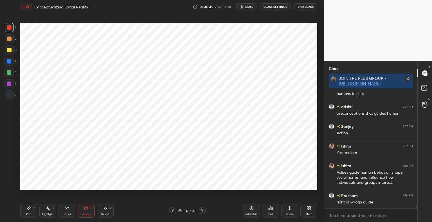
click at [33, 210] on div "Pen P" at bounding box center [28, 211] width 17 height 14
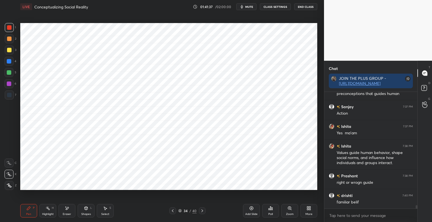
scroll to position [3888, 0]
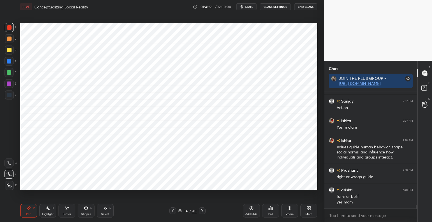
click at [13, 95] on div at bounding box center [9, 95] width 9 height 9
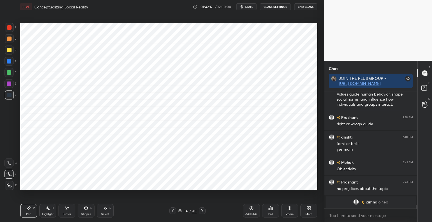
scroll to position [3733, 0]
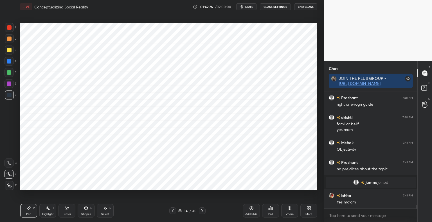
click at [8, 29] on div at bounding box center [9, 27] width 5 height 5
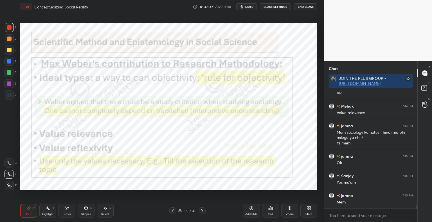
scroll to position [4006, 0]
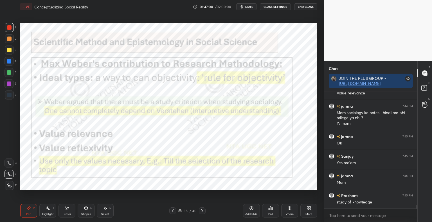
click at [173, 212] on icon at bounding box center [173, 211] width 5 height 5
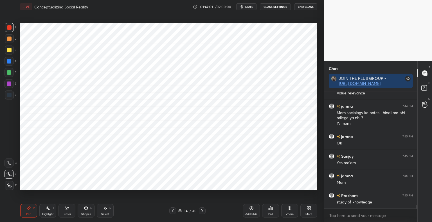
click at [252, 212] on div "Add Slide" at bounding box center [251, 211] width 17 height 14
click at [86, 216] on div "Shapes" at bounding box center [86, 214] width 10 height 3
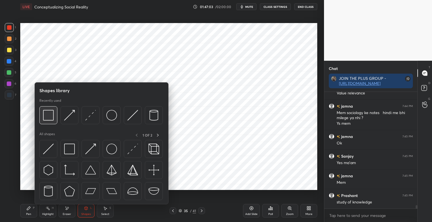
click at [48, 114] on img at bounding box center [48, 115] width 11 height 11
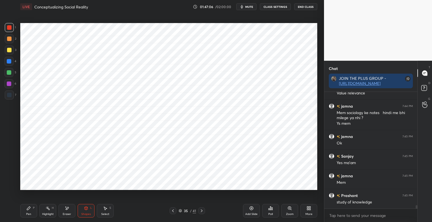
click at [31, 210] on div "Pen P" at bounding box center [28, 211] width 17 height 14
click at [10, 96] on div at bounding box center [9, 95] width 5 height 5
click at [87, 211] on div "Shapes L" at bounding box center [86, 211] width 17 height 14
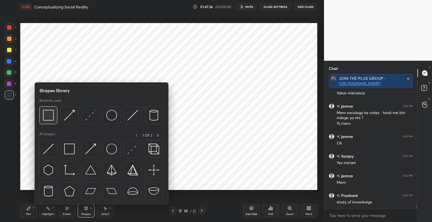
click at [46, 116] on img at bounding box center [48, 115] width 11 height 11
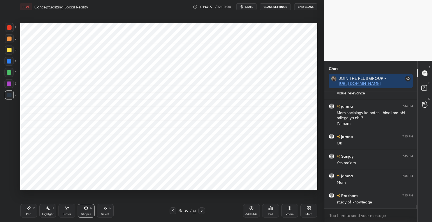
click at [10, 25] on div at bounding box center [9, 27] width 9 height 9
click at [32, 208] on div "Pen P" at bounding box center [28, 211] width 17 height 14
click at [12, 96] on div at bounding box center [9, 95] width 9 height 9
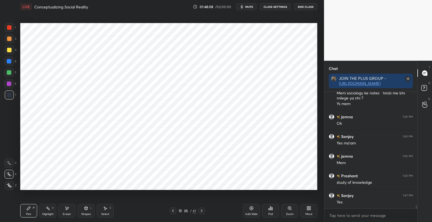
scroll to position [4045, 0]
click at [203, 211] on icon at bounding box center [202, 211] width 5 height 5
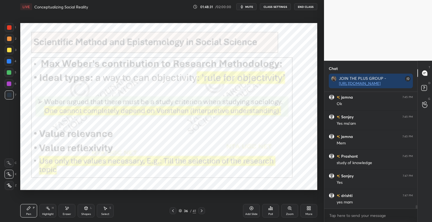
scroll to position [4065, 0]
click at [8, 29] on div at bounding box center [9, 27] width 5 height 5
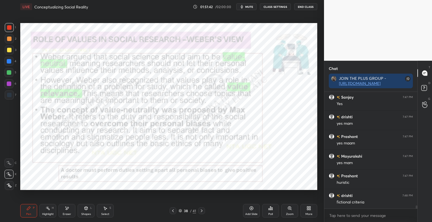
scroll to position [4144, 0]
click at [180, 212] on icon at bounding box center [180, 211] width 3 height 1
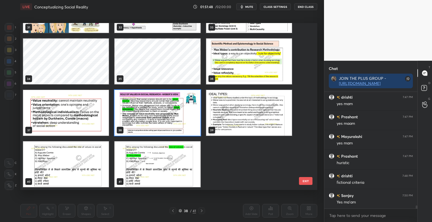
scroll to position [4163, 0]
click at [149, 113] on img "grid" at bounding box center [158, 113] width 86 height 46
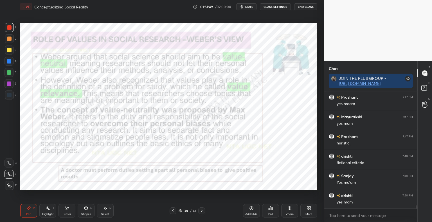
click at [149, 113] on img "grid" at bounding box center [158, 113] width 86 height 46
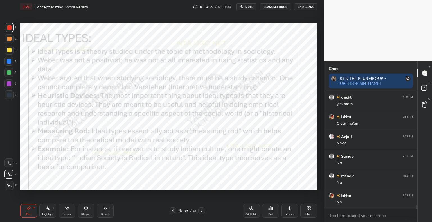
click at [86, 210] on icon at bounding box center [86, 208] width 3 height 3
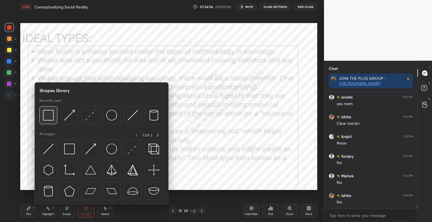
click at [51, 118] on img at bounding box center [48, 115] width 11 height 11
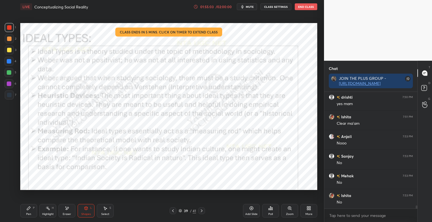
click at [227, 6] on div "/ 02:00:00" at bounding box center [223, 6] width 17 height 3
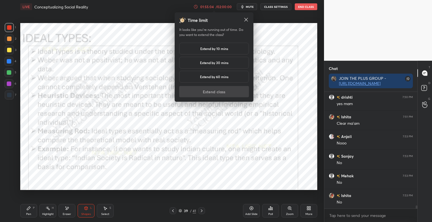
click at [223, 50] on h5 "Extend by 10 mins" at bounding box center [214, 48] width 28 height 5
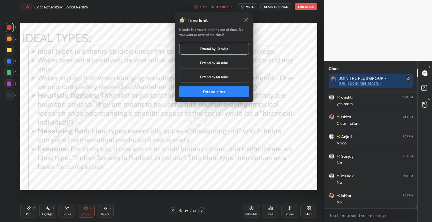
click at [223, 93] on button "Extend class" at bounding box center [214, 91] width 70 height 11
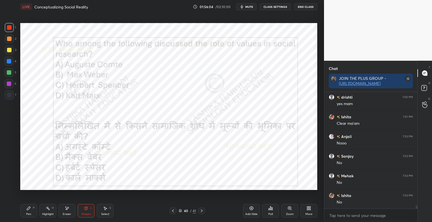
click at [270, 211] on icon at bounding box center [270, 208] width 5 height 5
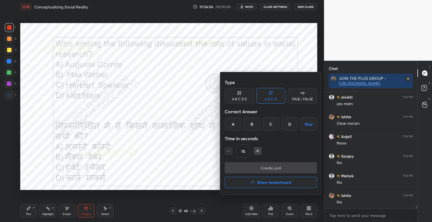
click at [252, 127] on div "B" at bounding box center [252, 124] width 17 height 14
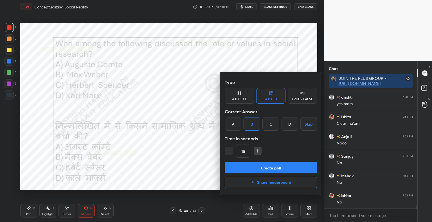
click at [271, 171] on button "Create poll" at bounding box center [271, 167] width 92 height 11
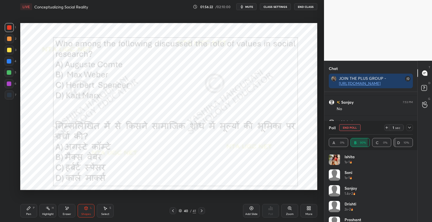
scroll to position [0, 0]
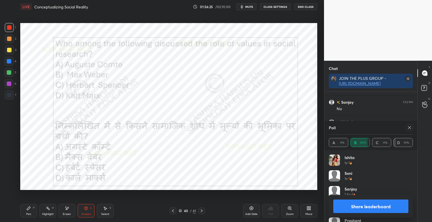
click at [384, 210] on button "Share leaderboard" at bounding box center [370, 207] width 75 height 14
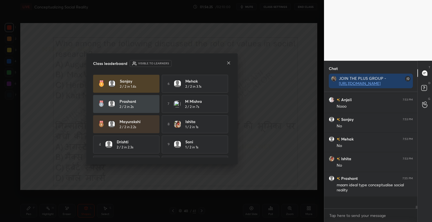
scroll to position [115, 91]
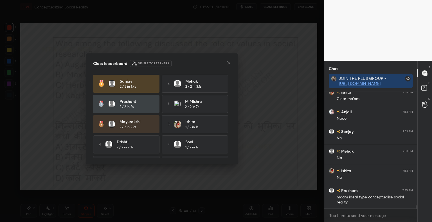
click at [227, 63] on icon at bounding box center [229, 63] width 5 height 5
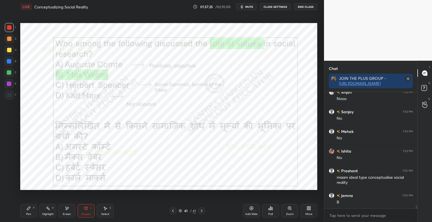
click at [180, 212] on icon at bounding box center [180, 210] width 3 height 3
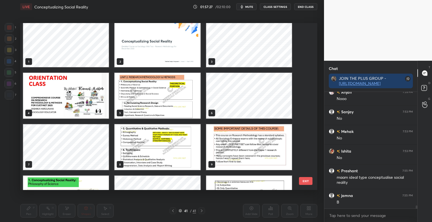
scroll to position [0, 0]
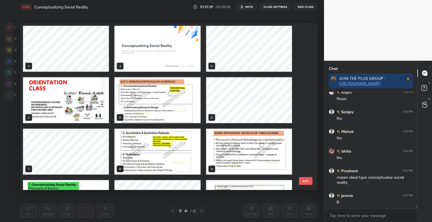
click at [159, 110] on img "grid" at bounding box center [158, 100] width 86 height 46
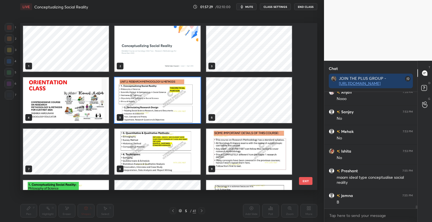
click at [159, 110] on img "grid" at bounding box center [158, 100] width 86 height 46
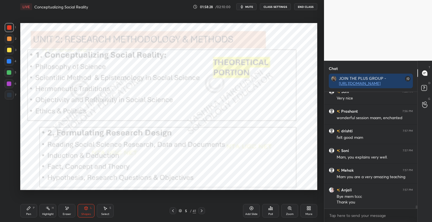
scroll to position [4450, 0]
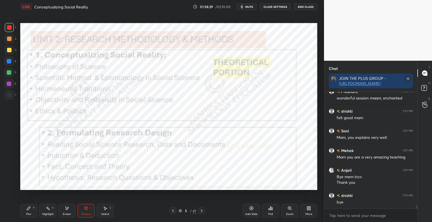
click at [314, 5] on button "End Class" at bounding box center [305, 6] width 23 height 7
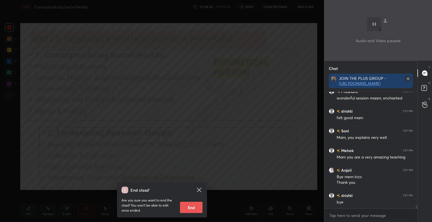
click at [196, 207] on button "End" at bounding box center [191, 207] width 23 height 11
type textarea "x"
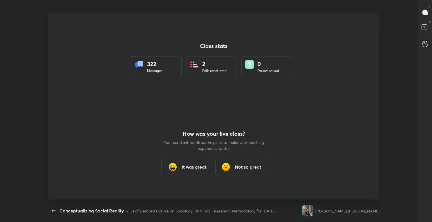
scroll to position [27956, 27720]
click at [55, 210] on icon "button" at bounding box center [53, 211] width 7 height 7
